Goal: Navigation & Orientation: Go to known website

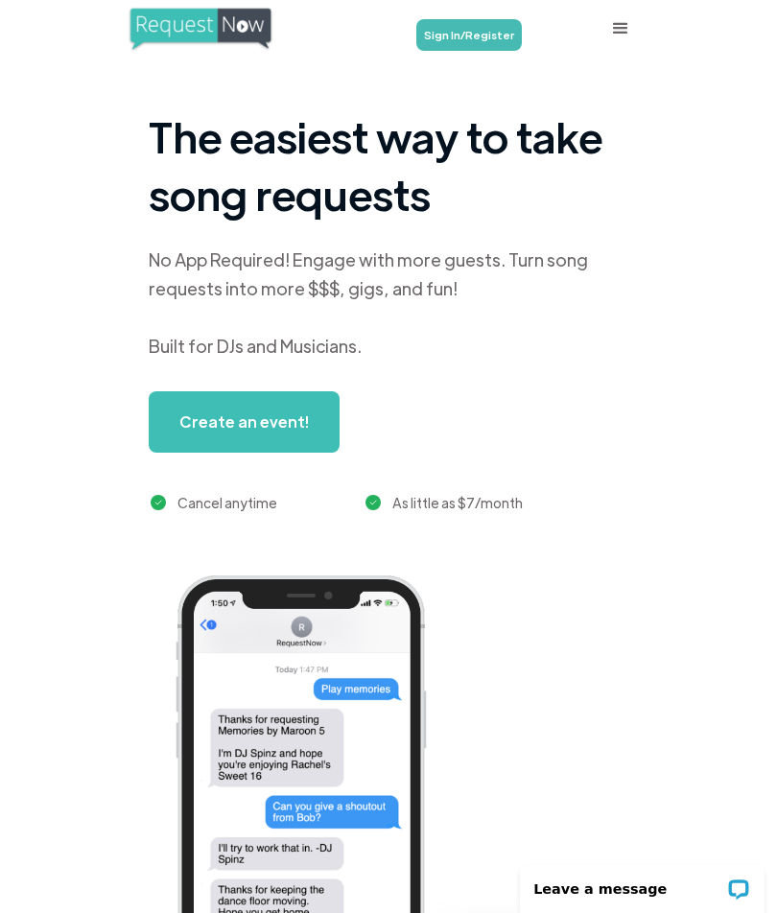
click at [488, 44] on link "Sign In/Register" at bounding box center [468, 35] width 105 height 32
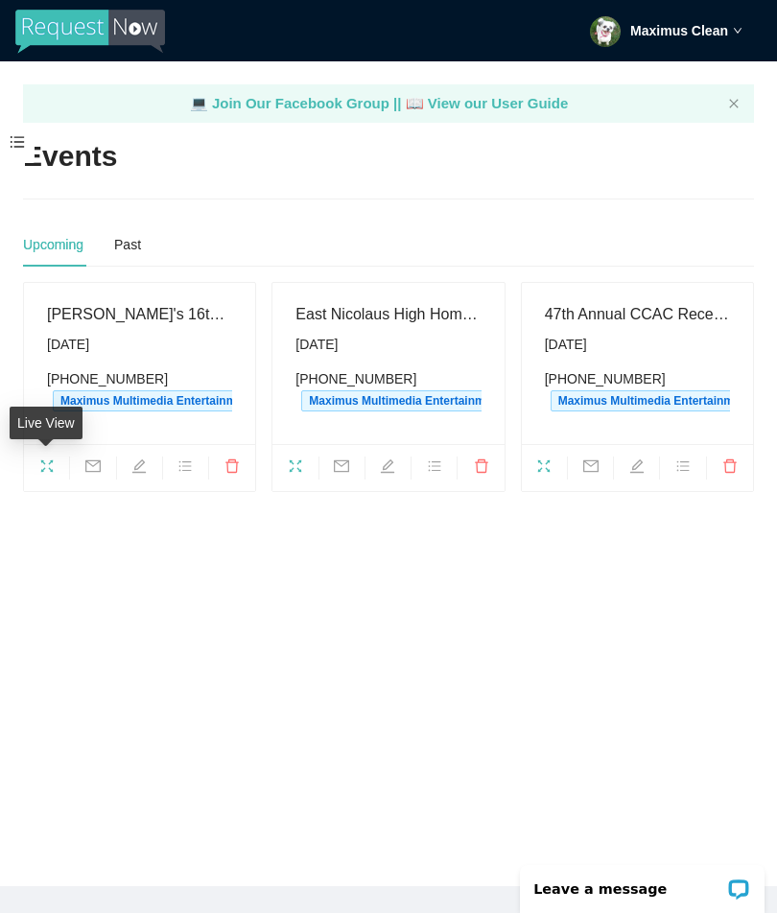
click at [41, 473] on span "fullscreen" at bounding box center [46, 468] width 45 height 21
